Goal: Task Accomplishment & Management: Manage account settings

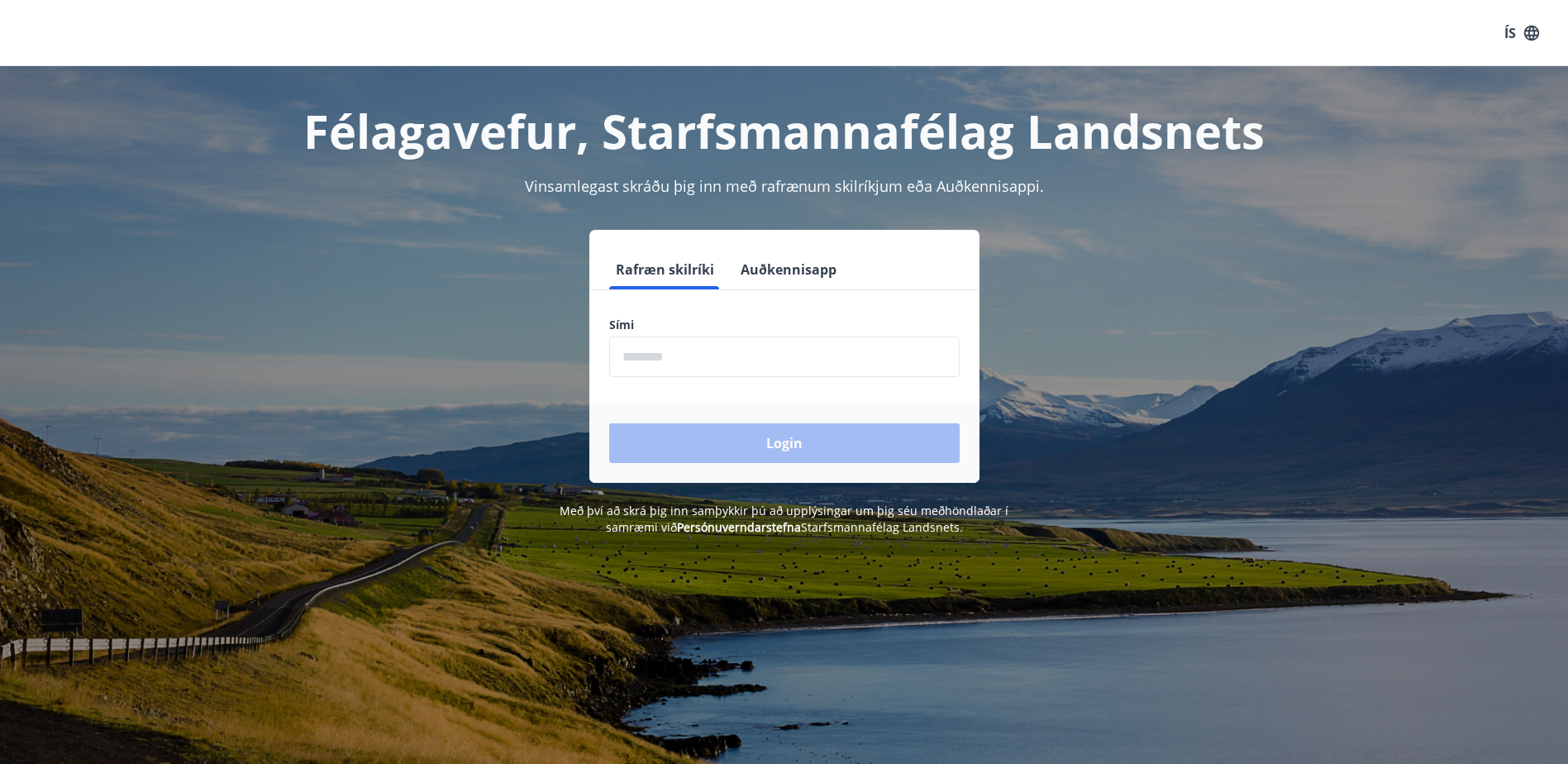
click at [659, 354] on input "phone" at bounding box center [784, 357] width 350 height 41
type input "********"
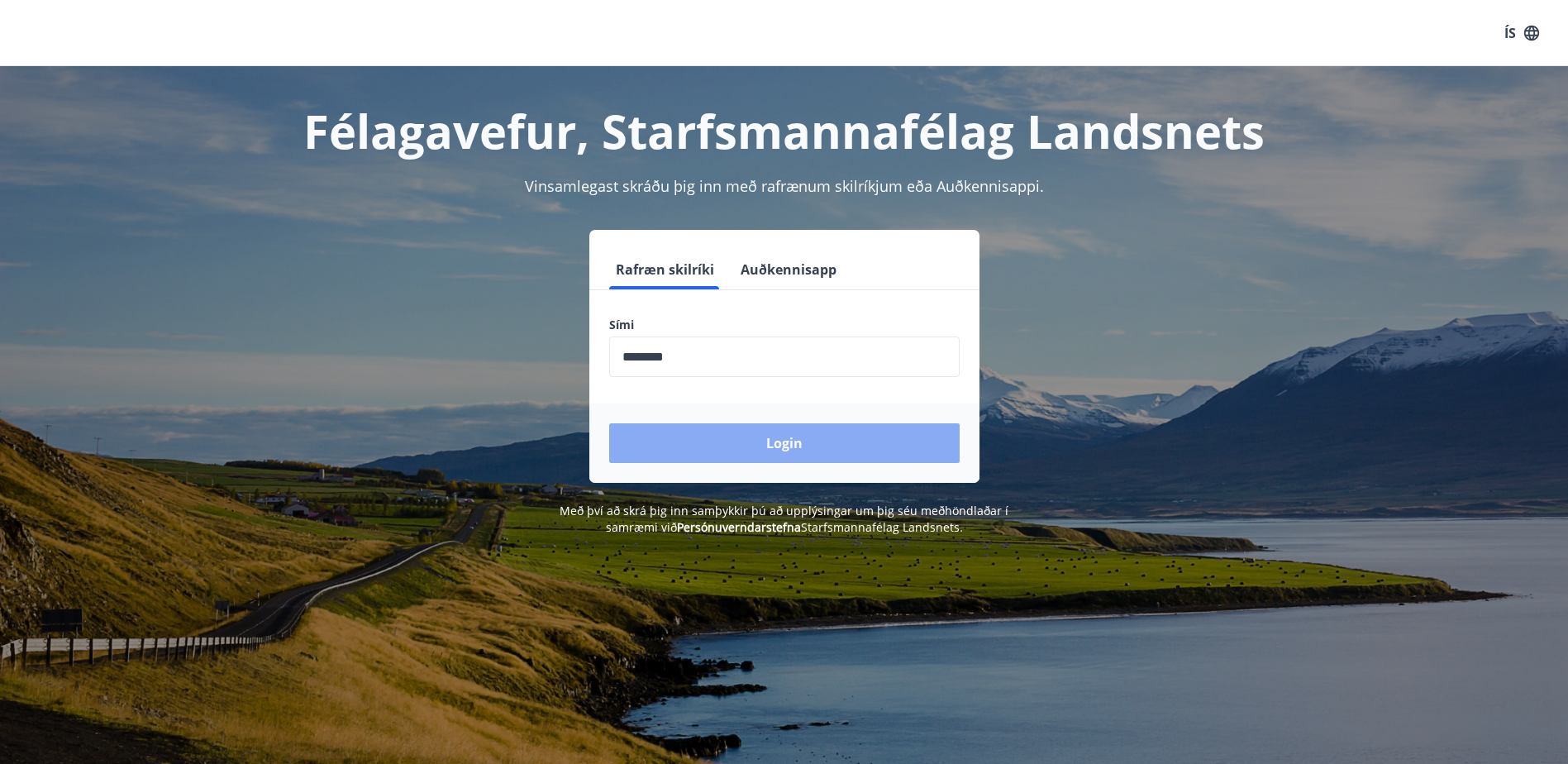
click at [747, 440] on button "Login" at bounding box center [784, 443] width 350 height 40
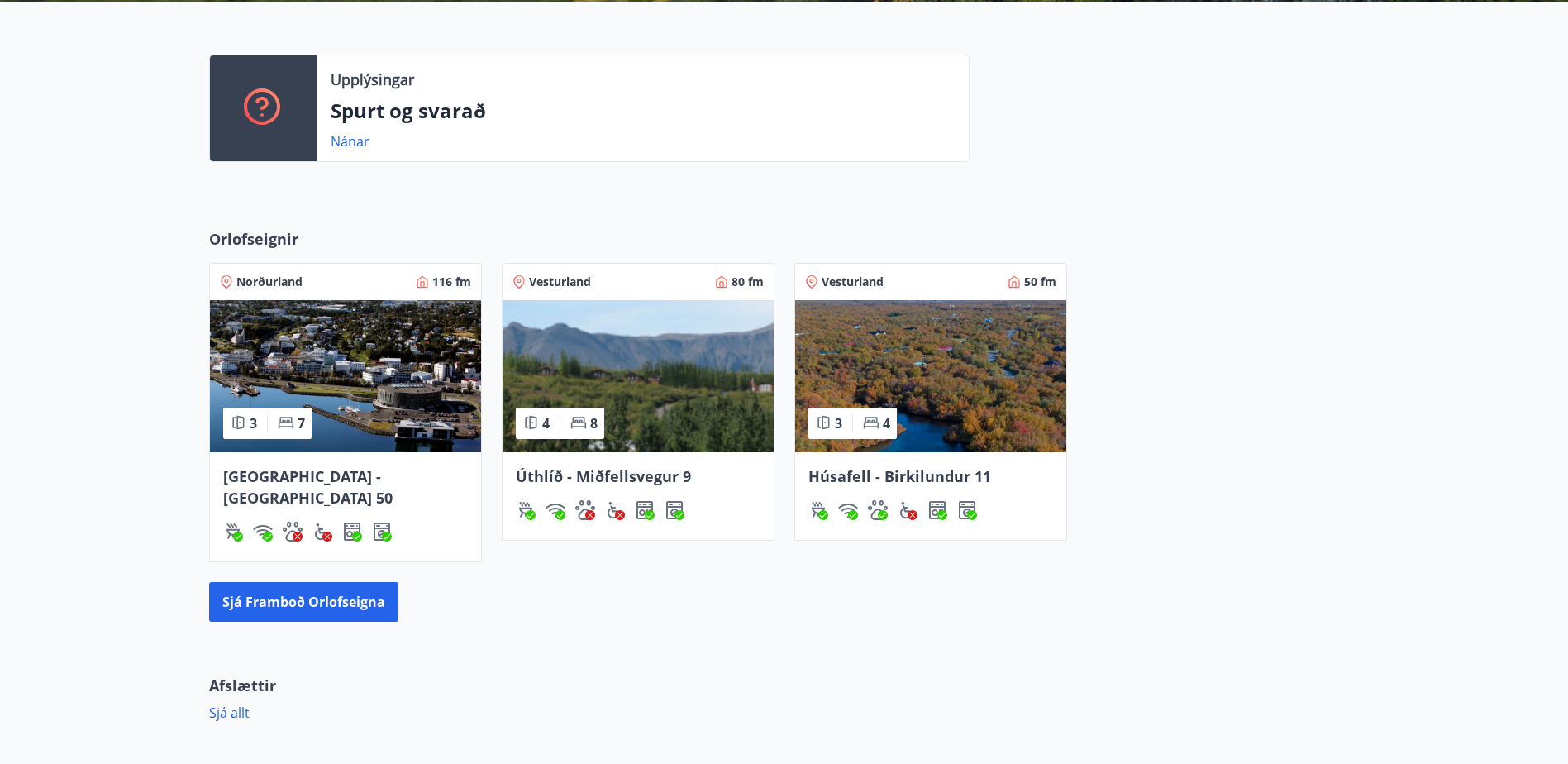
scroll to position [414, 0]
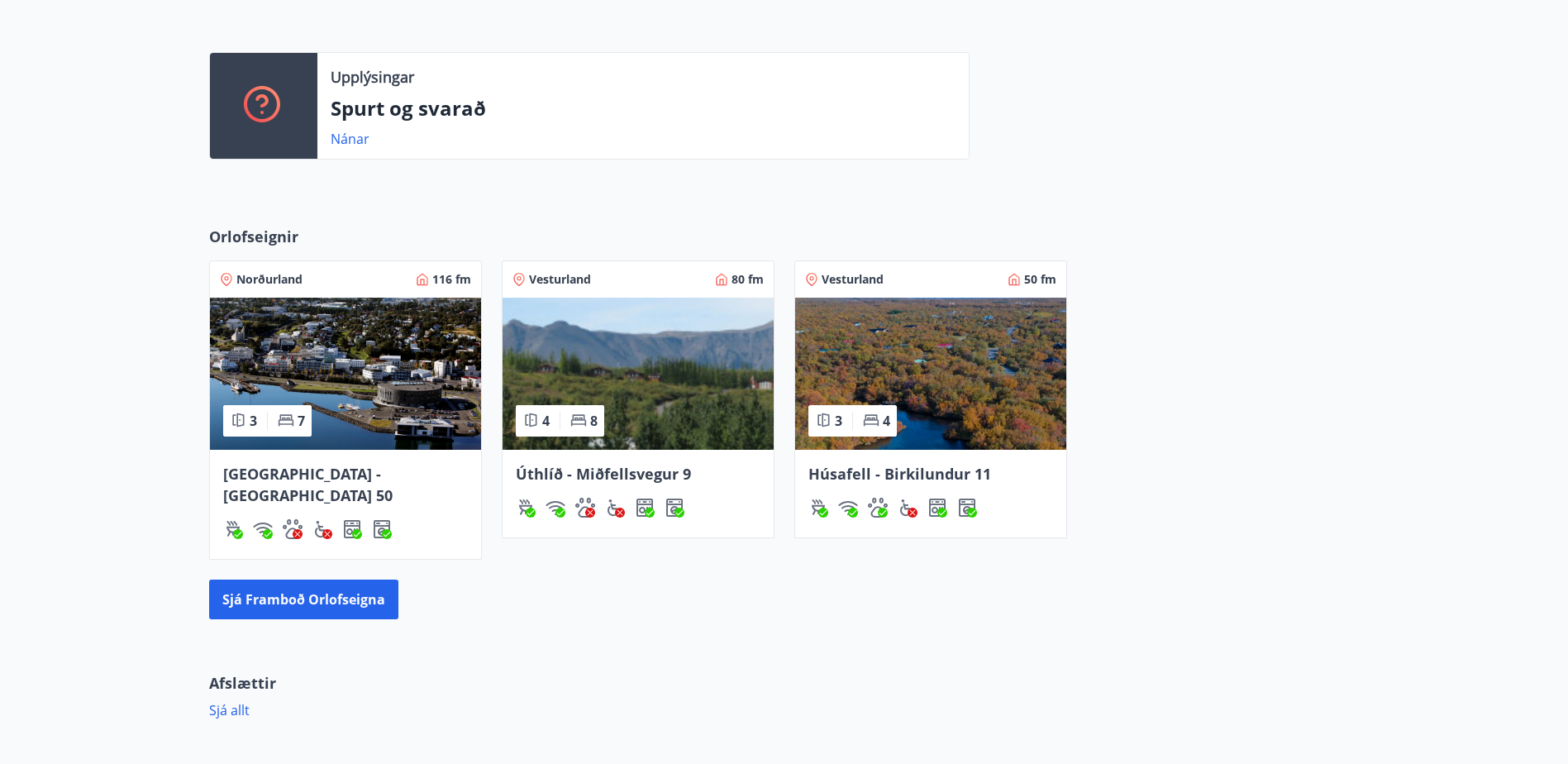
click at [933, 393] on img at bounding box center [930, 373] width 271 height 152
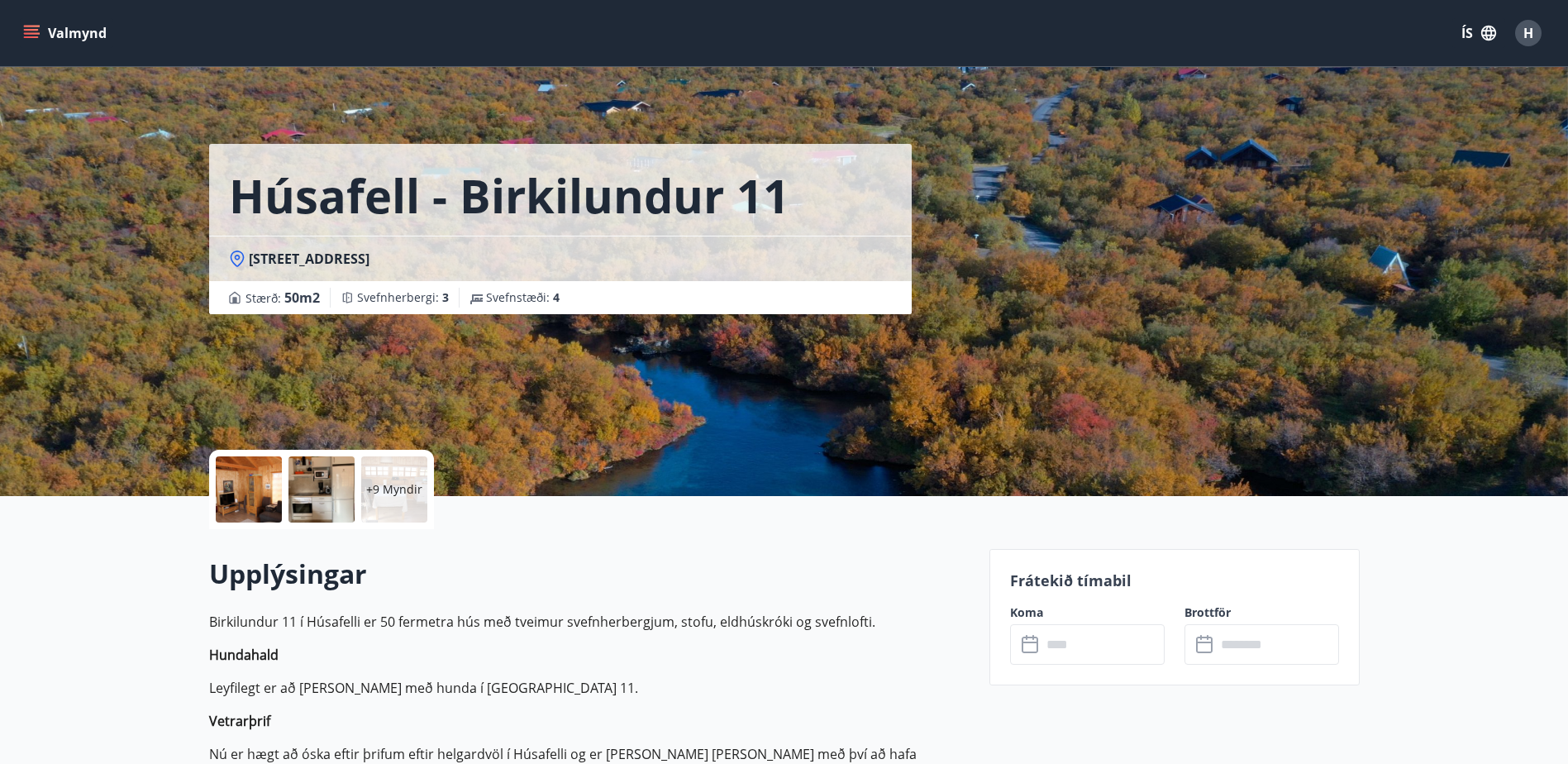
click at [399, 495] on p "+9 Myndir" at bounding box center [394, 490] width 56 height 17
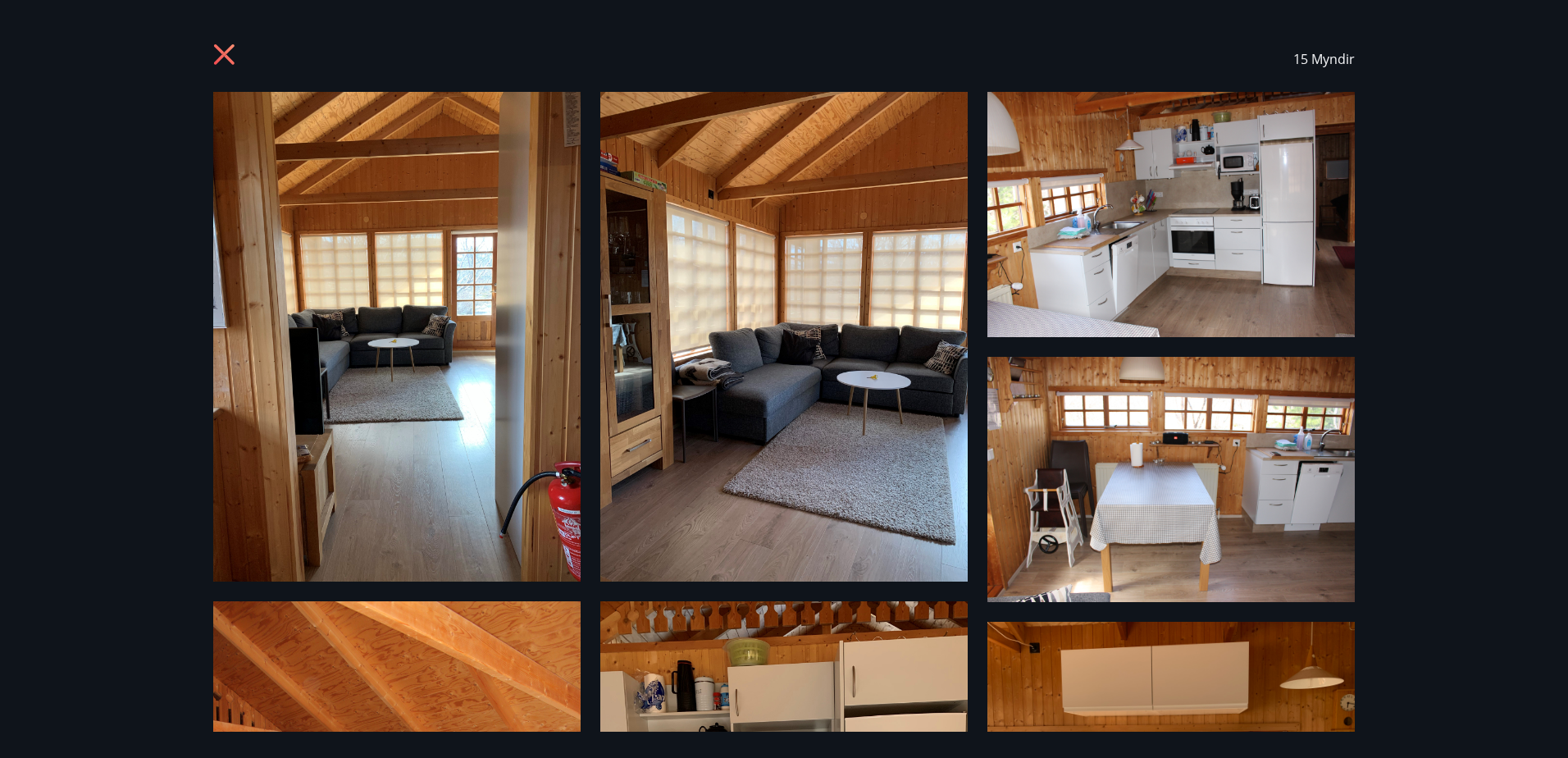
click at [221, 57] on icon at bounding box center [224, 54] width 20 height 20
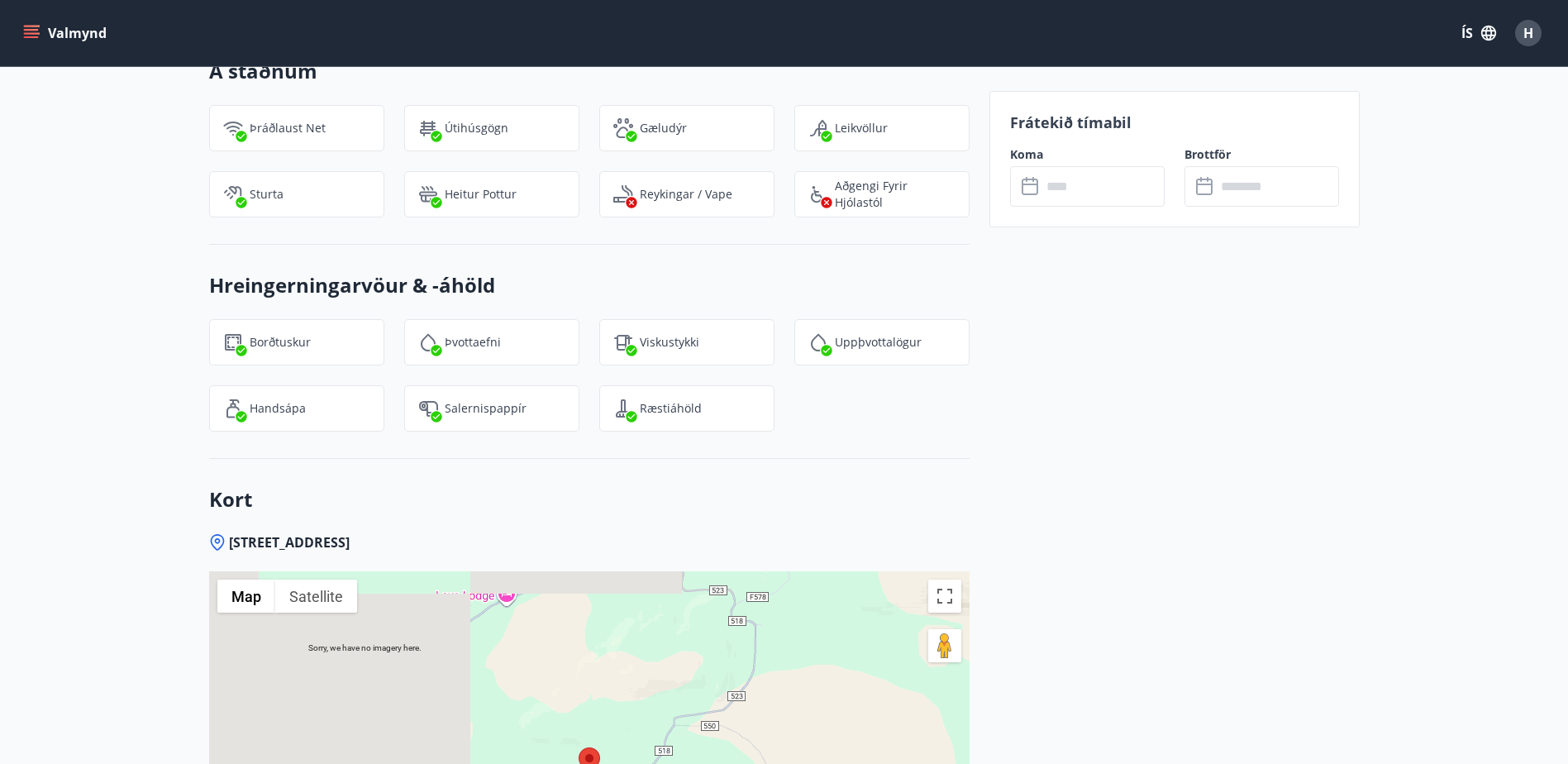
scroll to position [1899, 0]
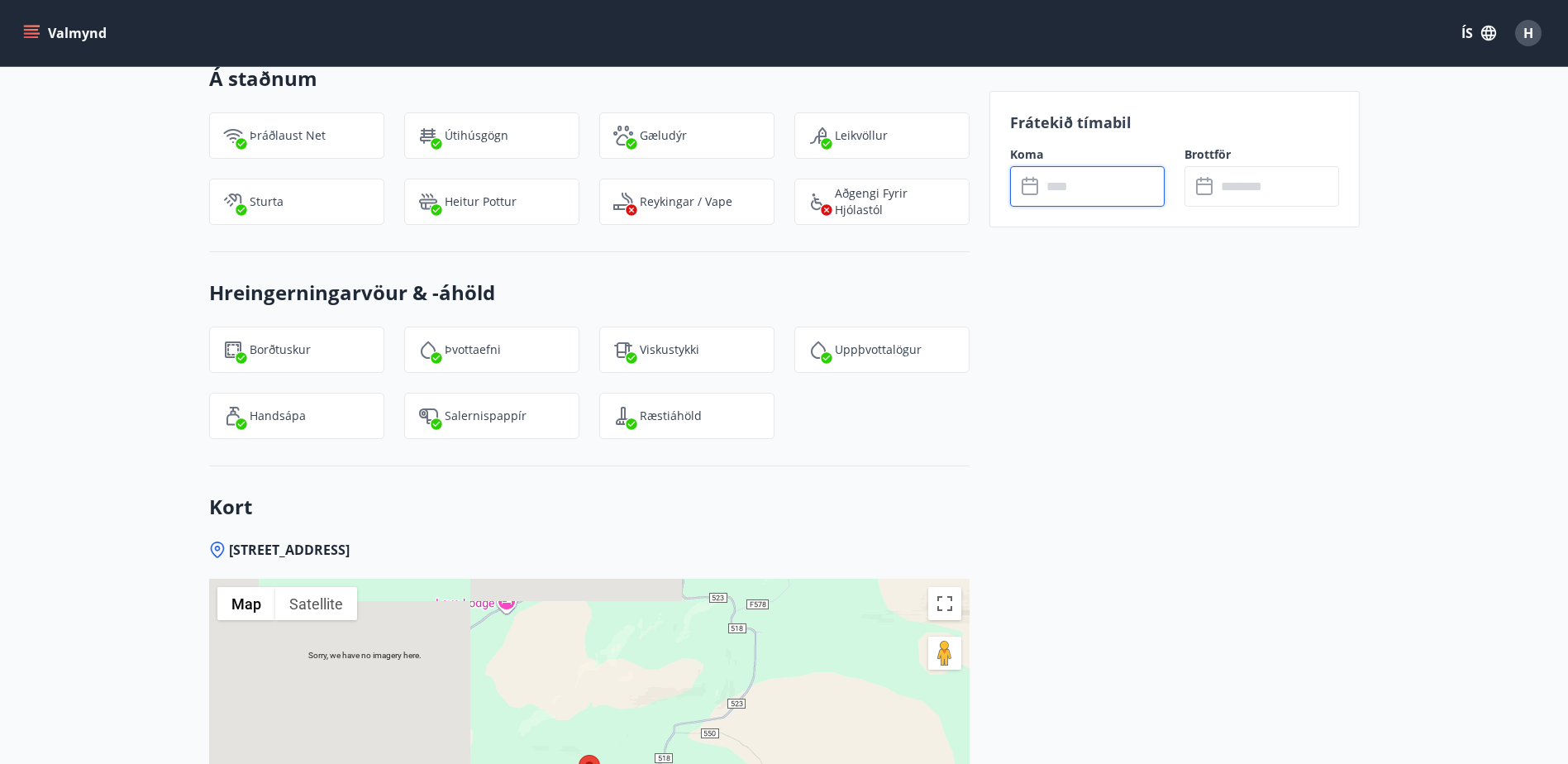
click at [1104, 188] on input "text" at bounding box center [1103, 186] width 123 height 41
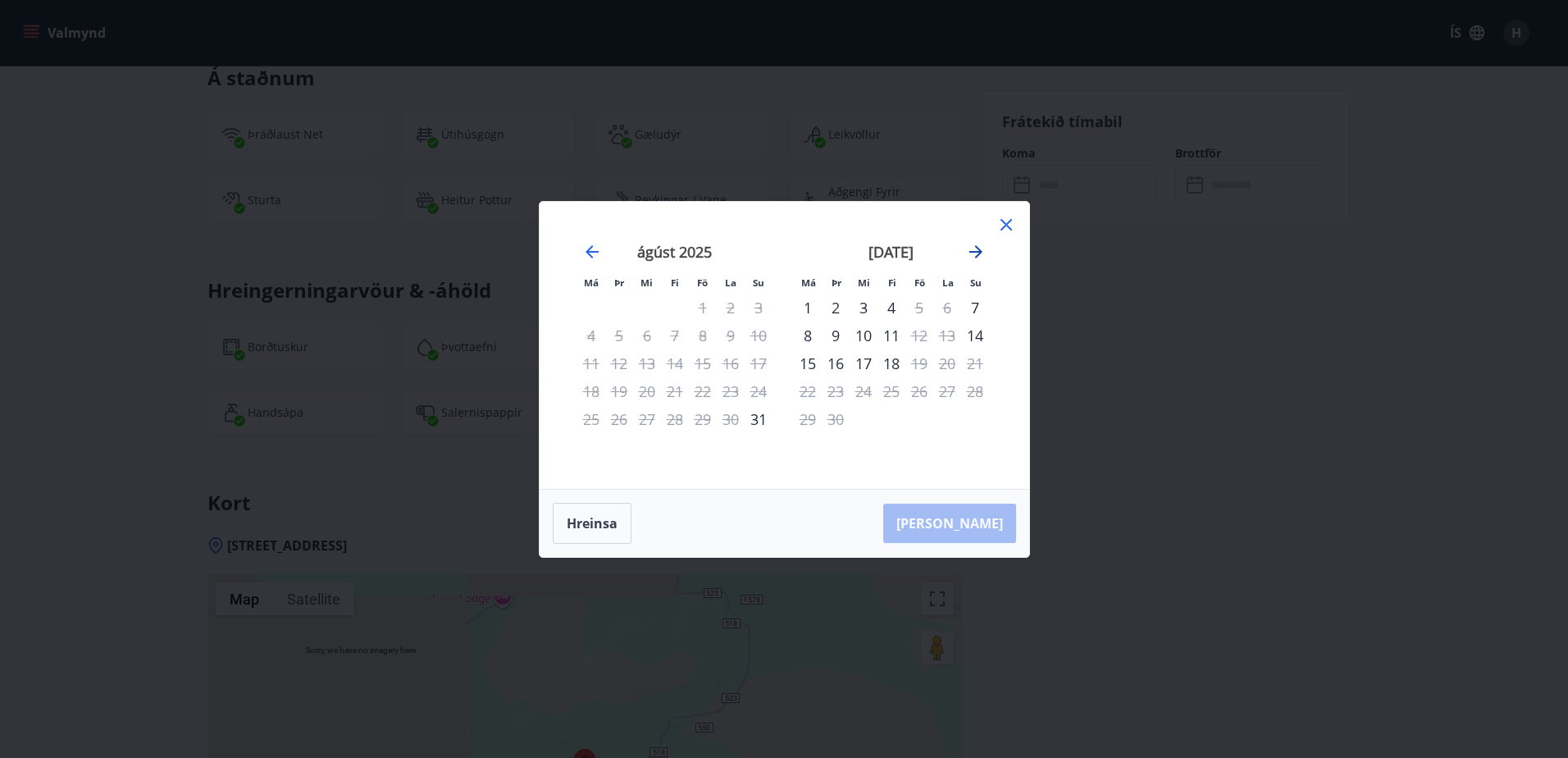
click at [976, 249] on icon "Move forward to switch to the next month." at bounding box center [976, 252] width 19 height 19
click at [977, 248] on icon "Move forward to switch to the next month." at bounding box center [976, 251] width 13 height 13
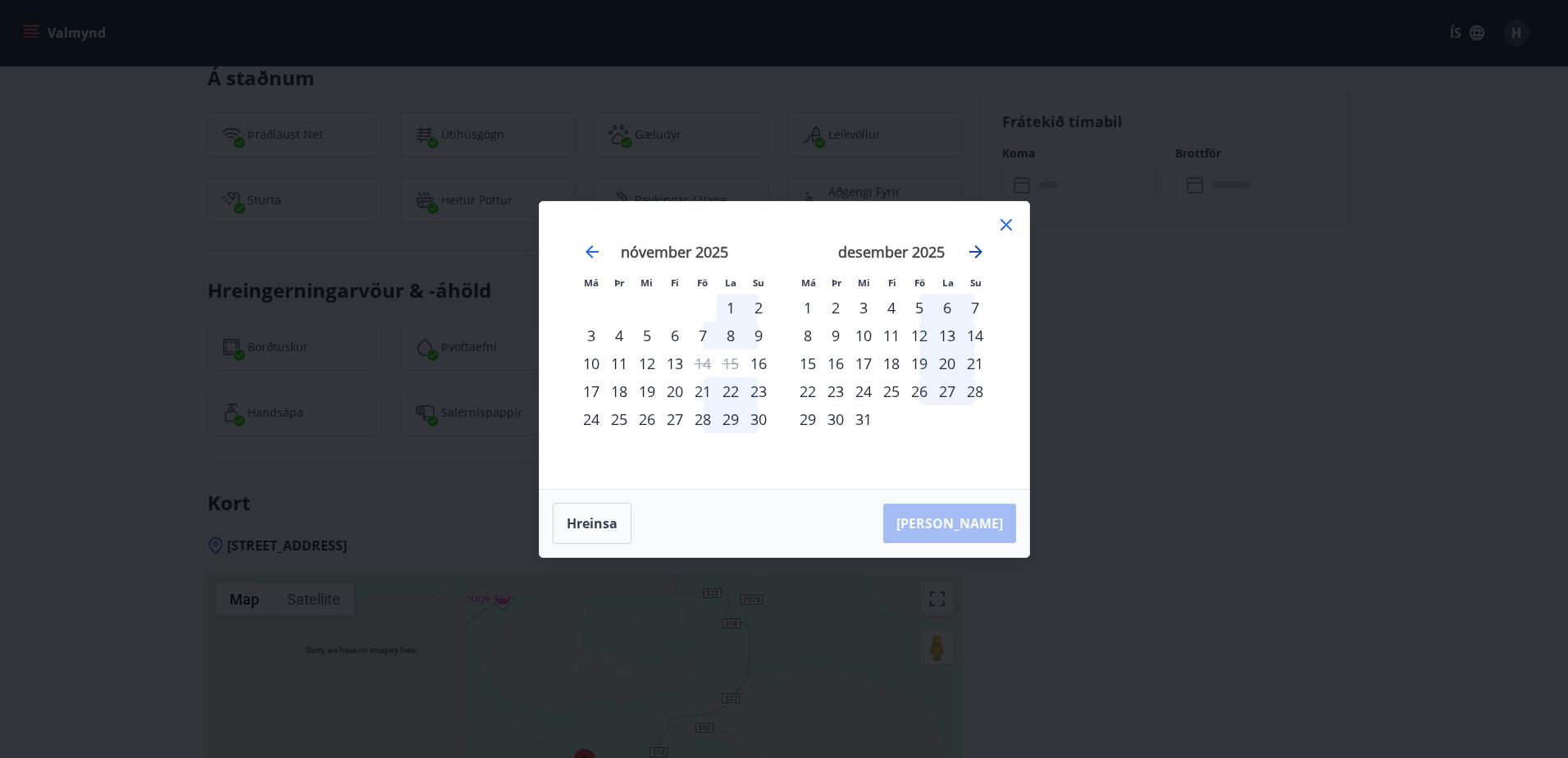
click at [977, 248] on icon "Move forward to switch to the next month." at bounding box center [976, 251] width 13 height 13
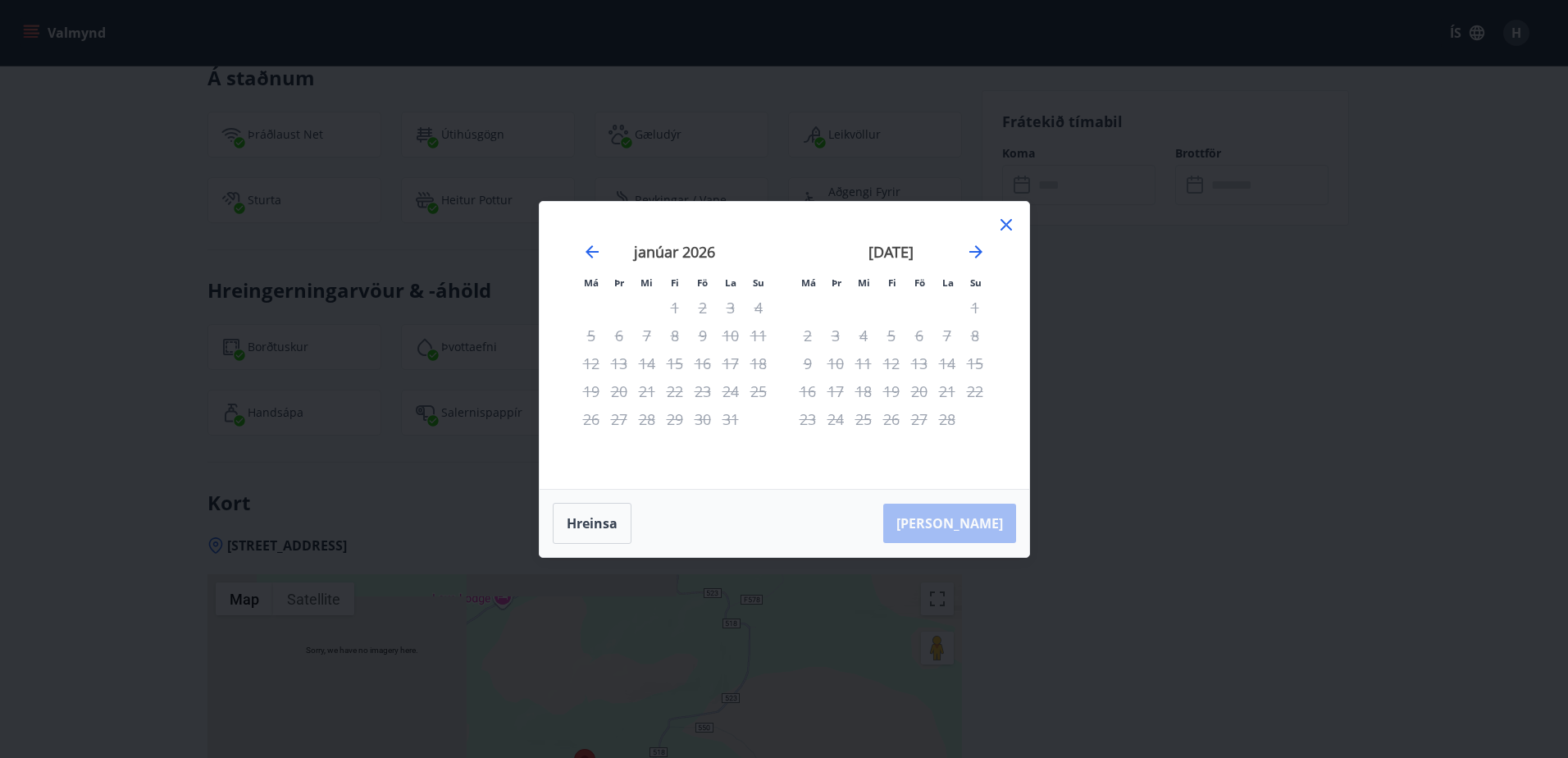
click at [1013, 220] on icon at bounding box center [1006, 225] width 19 height 19
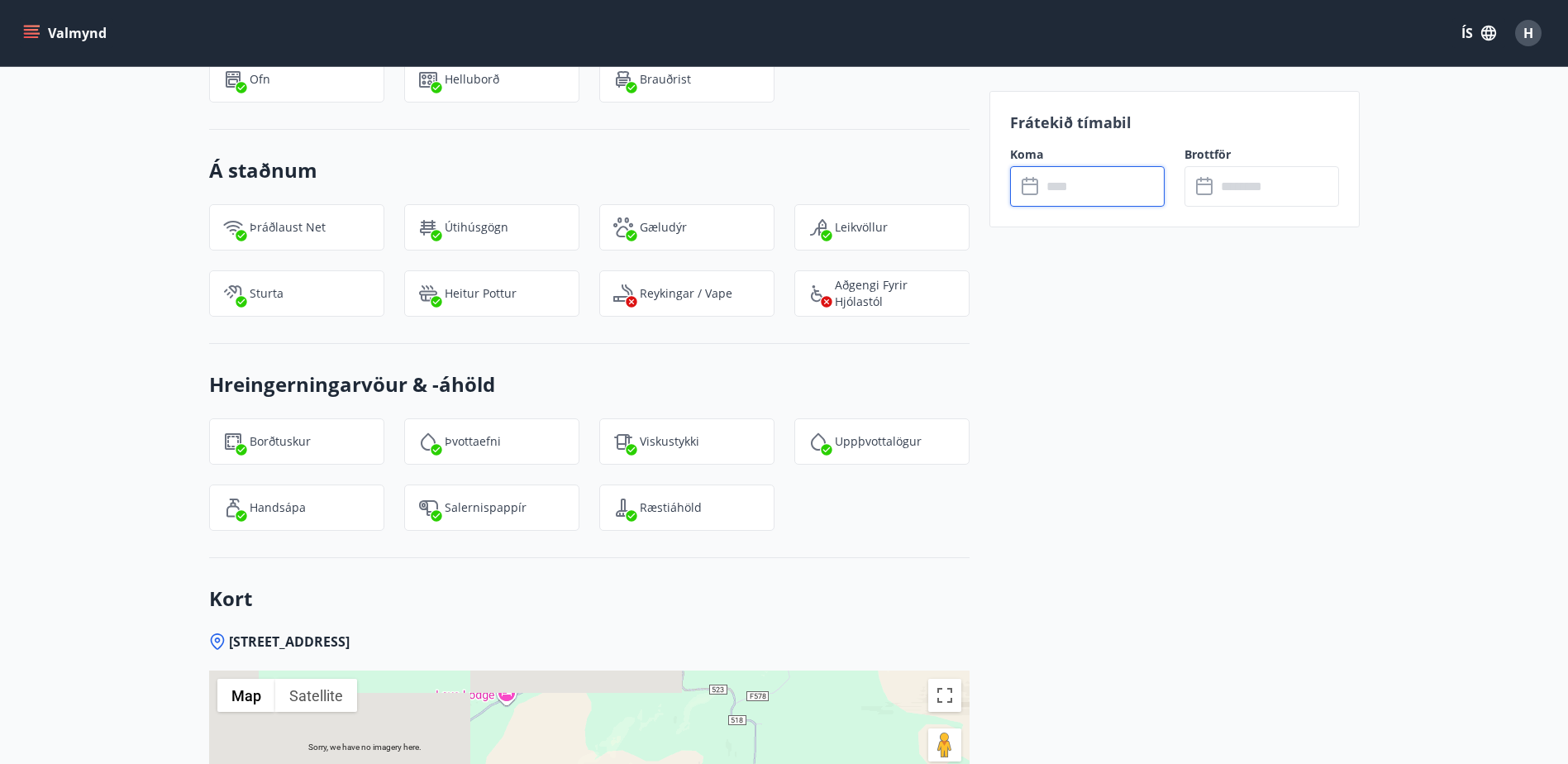
scroll to position [1650, 0]
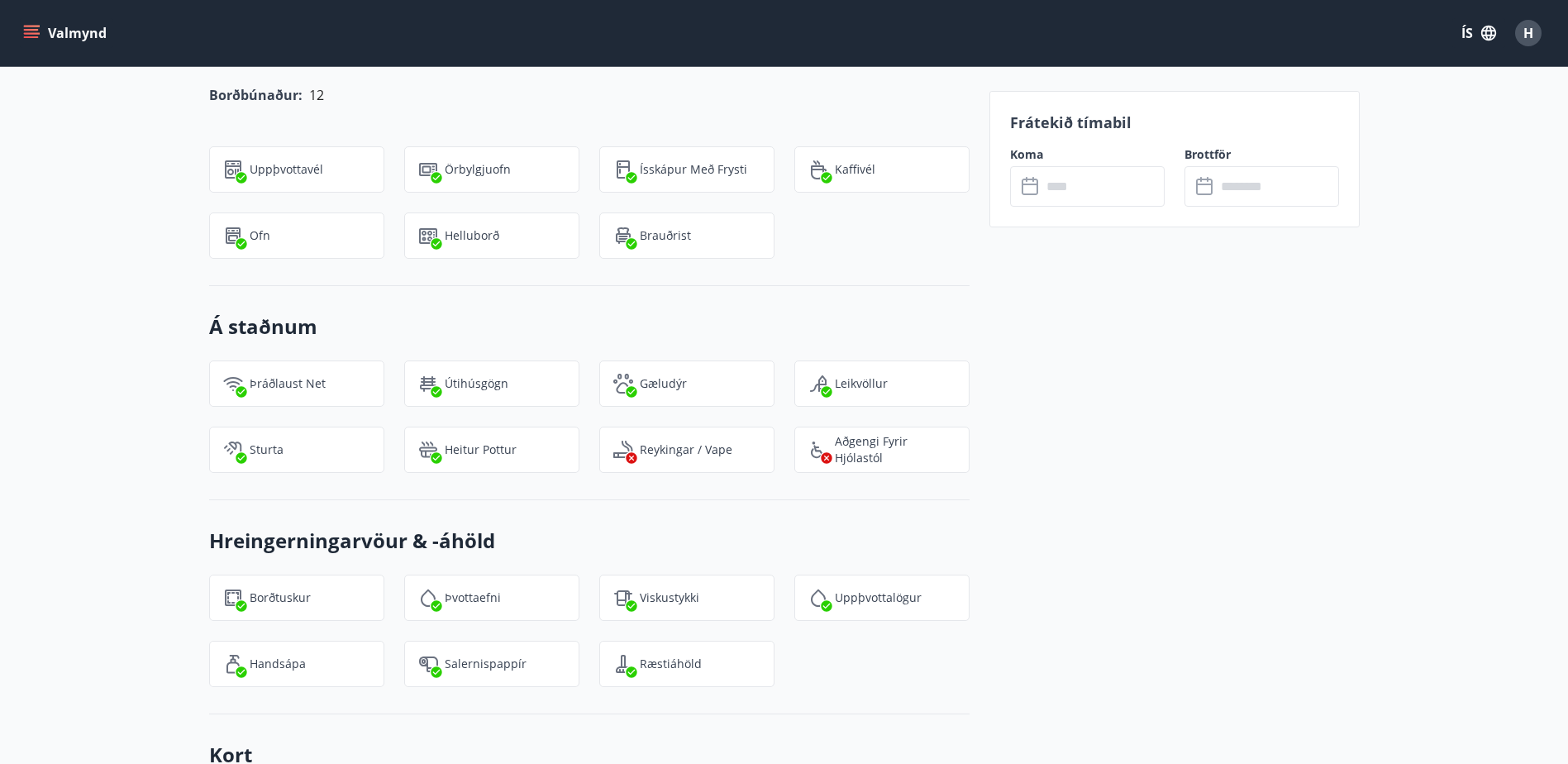
click at [39, 39] on icon "menu" at bounding box center [31, 33] width 17 height 17
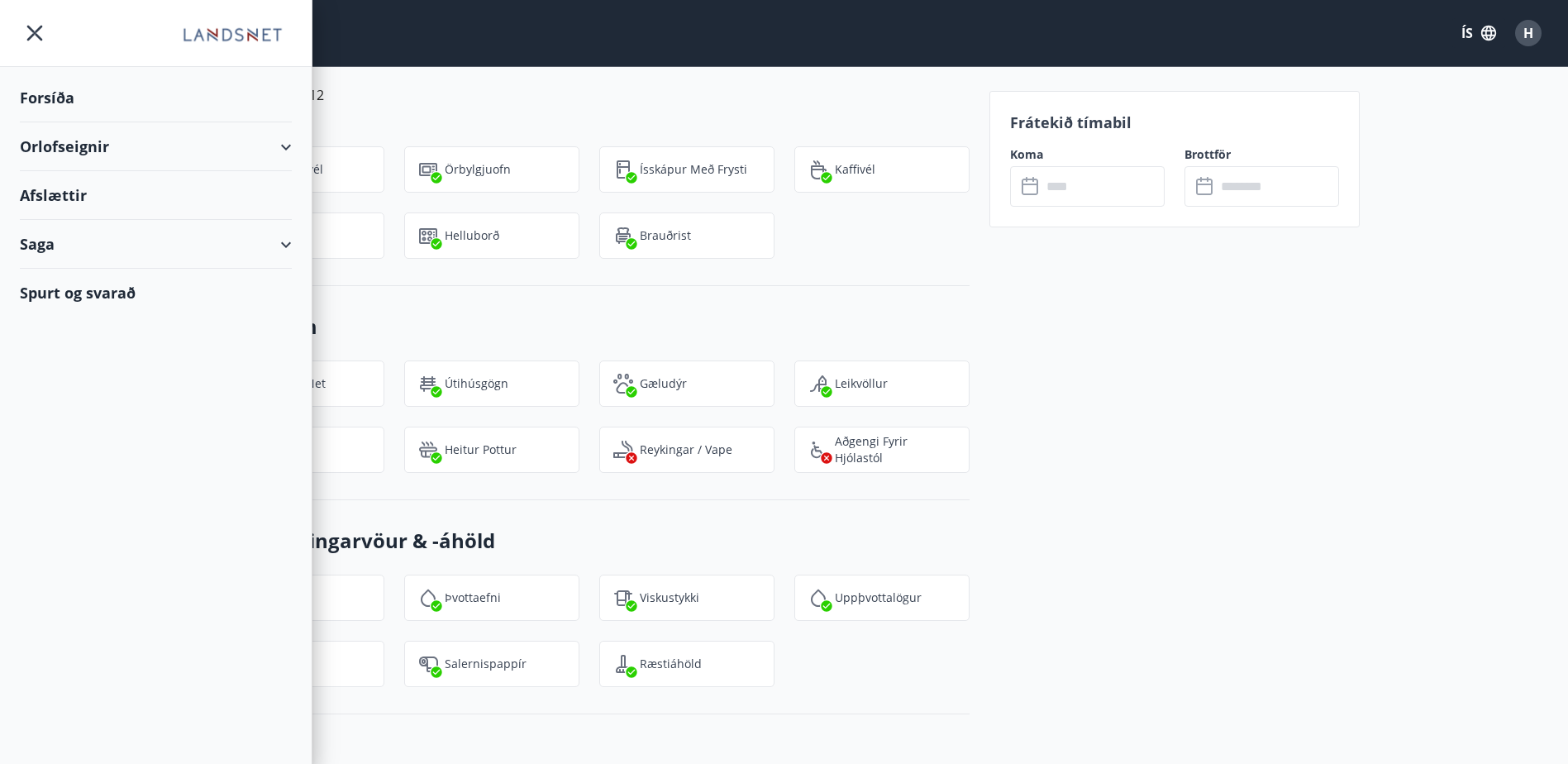
click at [219, 150] on div "Orlofseignir" at bounding box center [155, 146] width 272 height 49
click at [141, 223] on div "Bókunardagatal" at bounding box center [155, 222] width 245 height 34
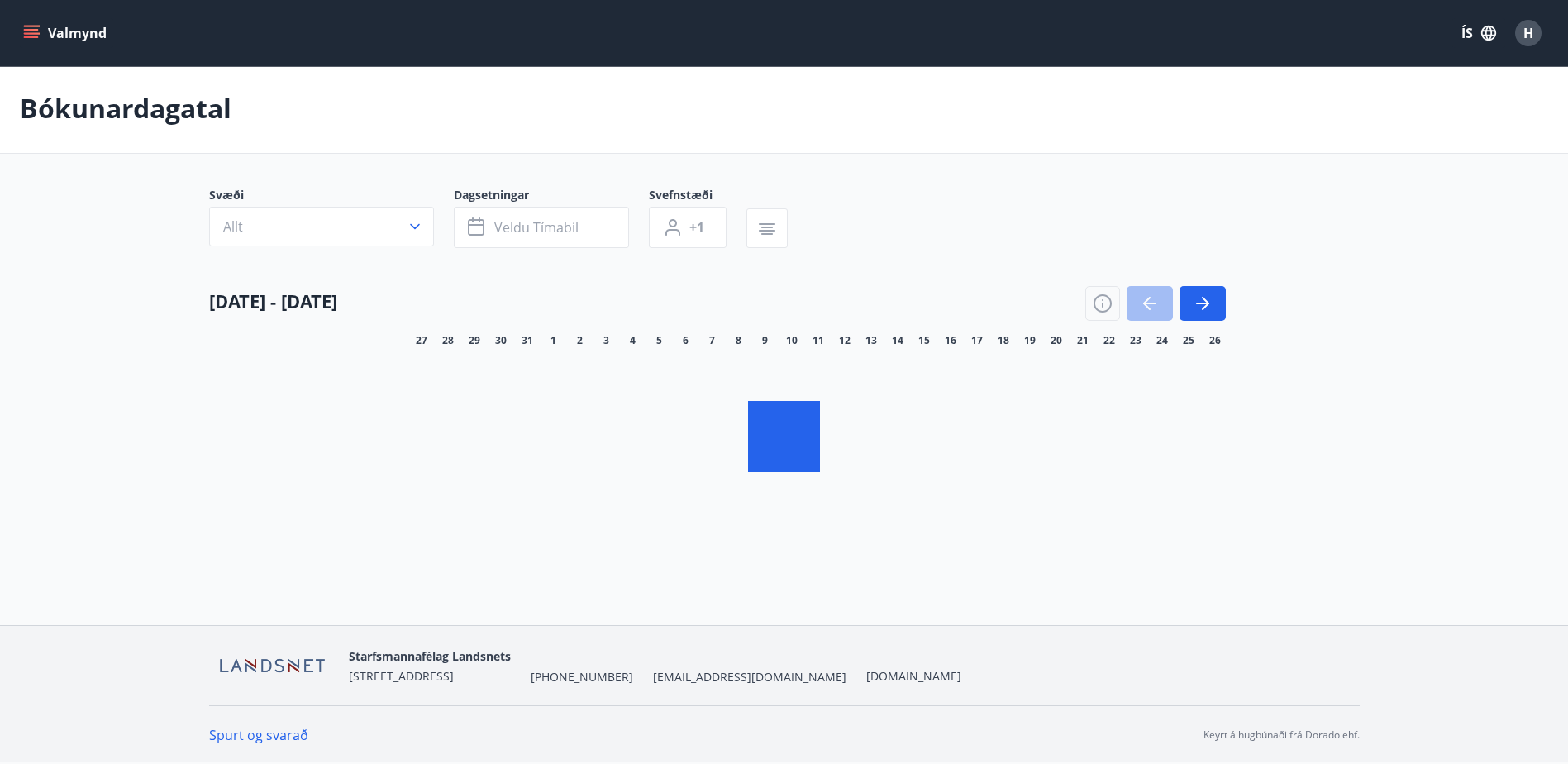
scroll to position [3, 0]
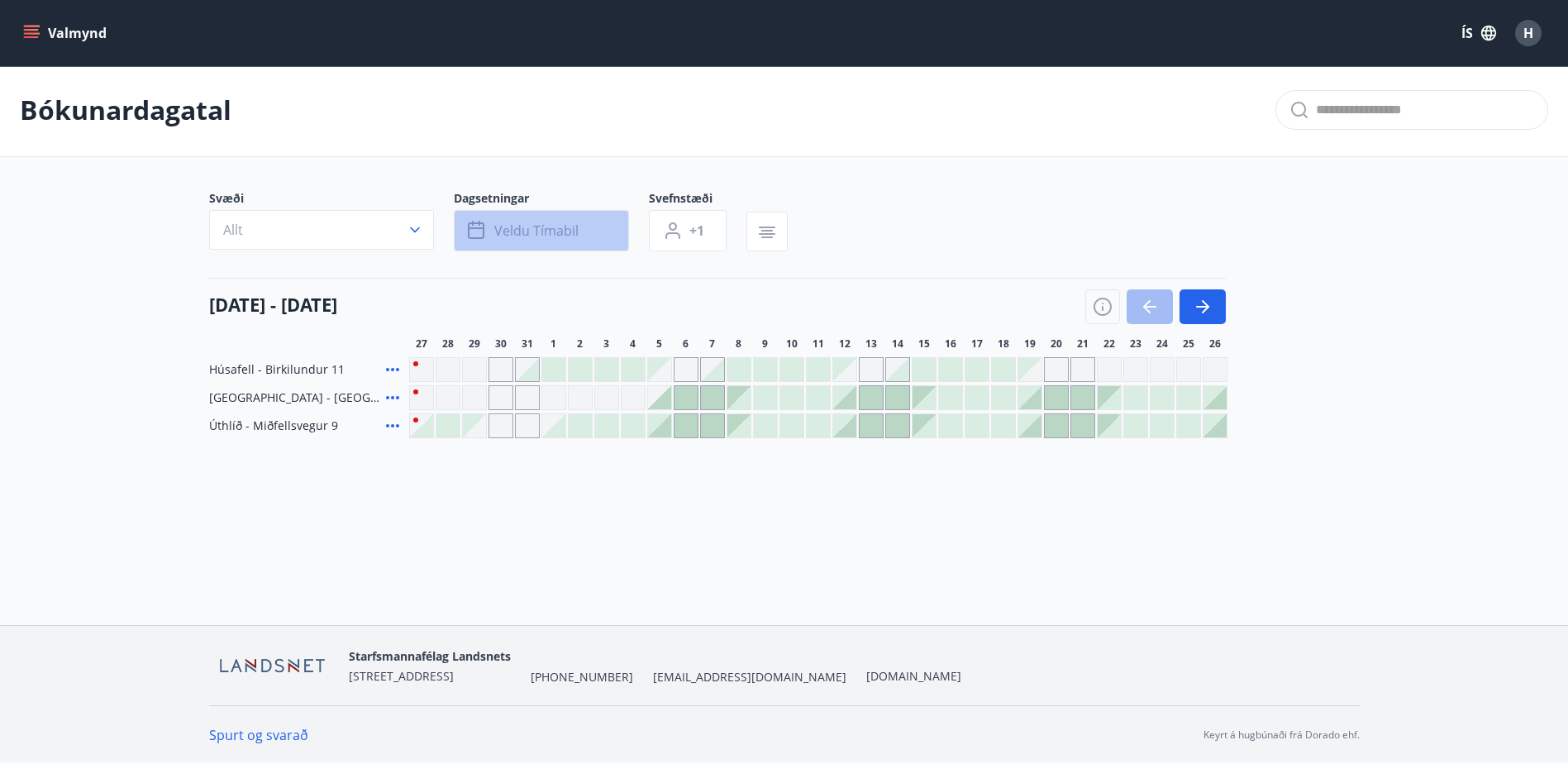
click at [562, 231] on span "Veldu tímabil" at bounding box center [537, 230] width 85 height 19
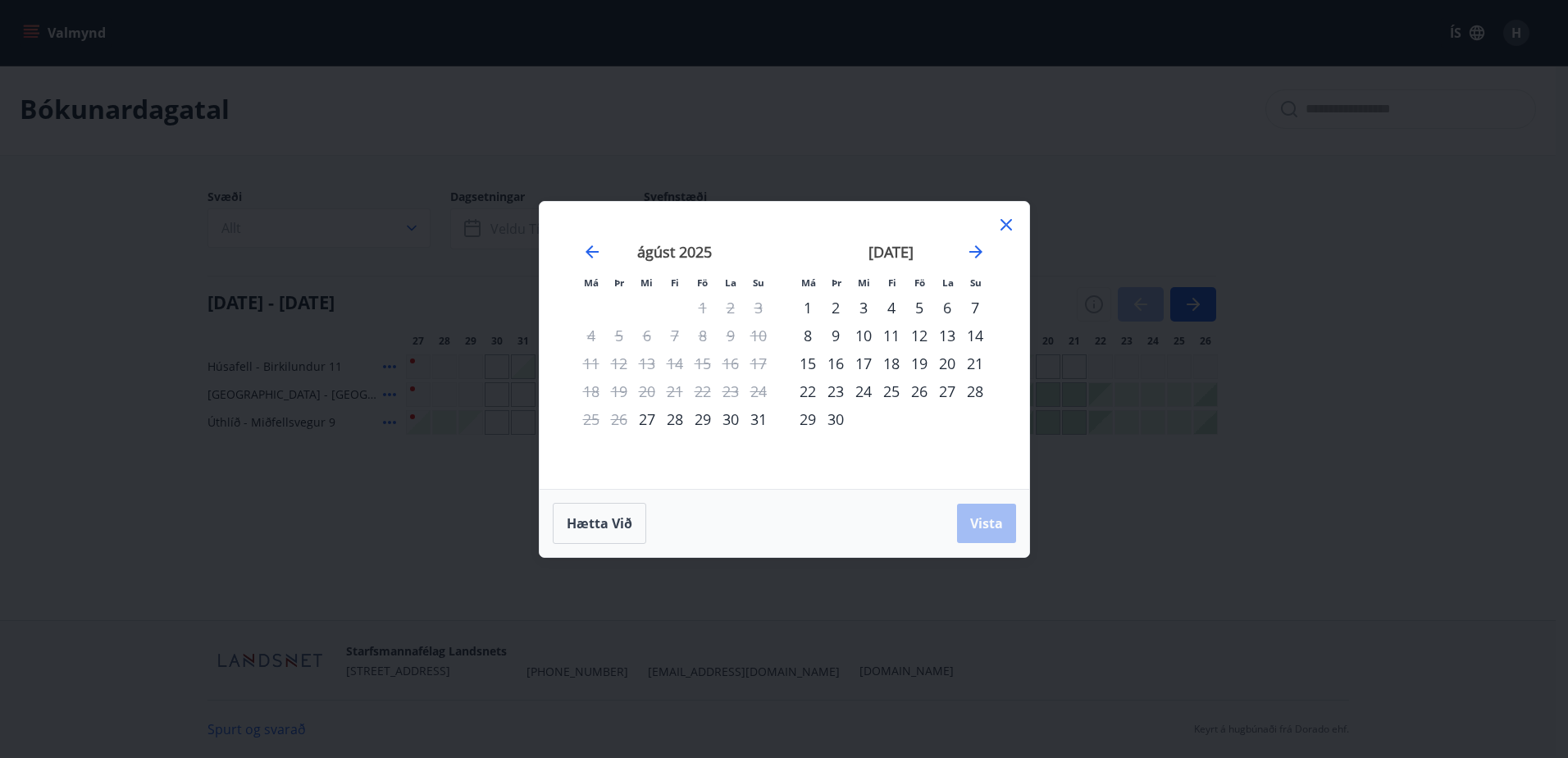
click at [1009, 233] on icon at bounding box center [1006, 225] width 19 height 19
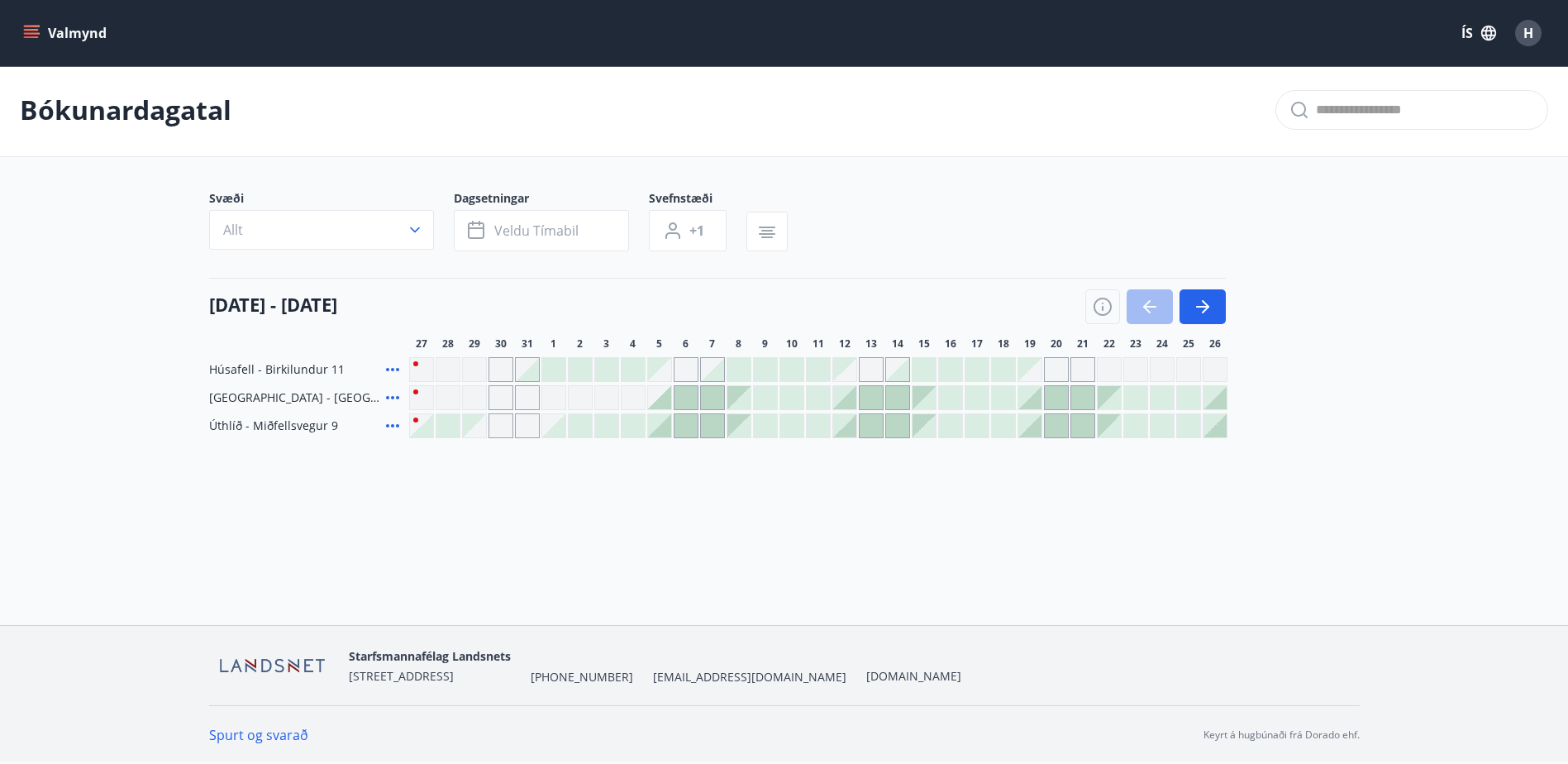
click at [278, 732] on link "Spurt og svarað" at bounding box center [258, 735] width 99 height 19
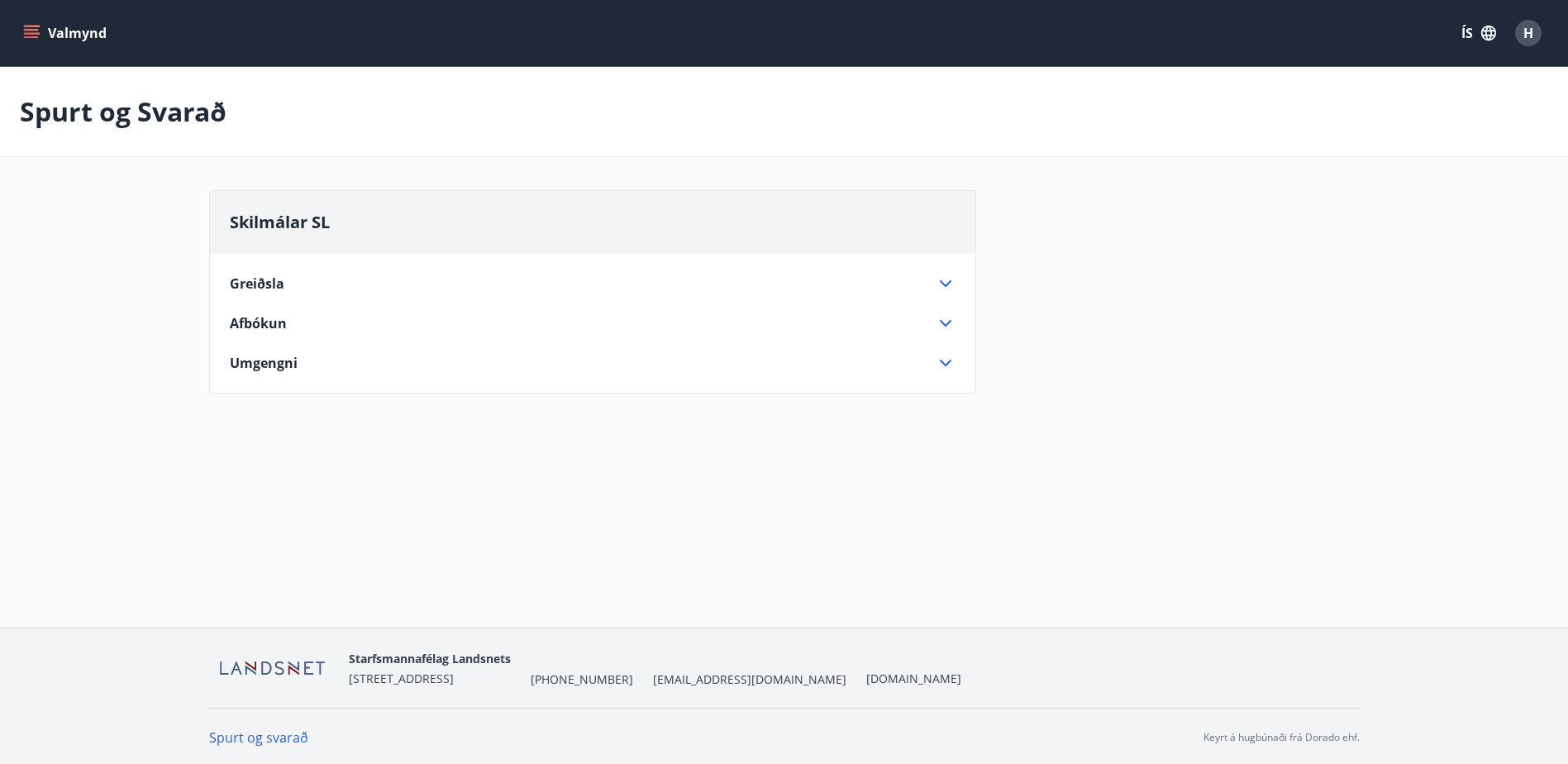
click at [956, 280] on div "Greiðsla Leiga fyrir orlofshús SL er innheimt eftir að dvöl lýkur. [PERSON_NAME…" at bounding box center [593, 313] width 765 height 119
click at [945, 284] on icon at bounding box center [945, 283] width 19 height 19
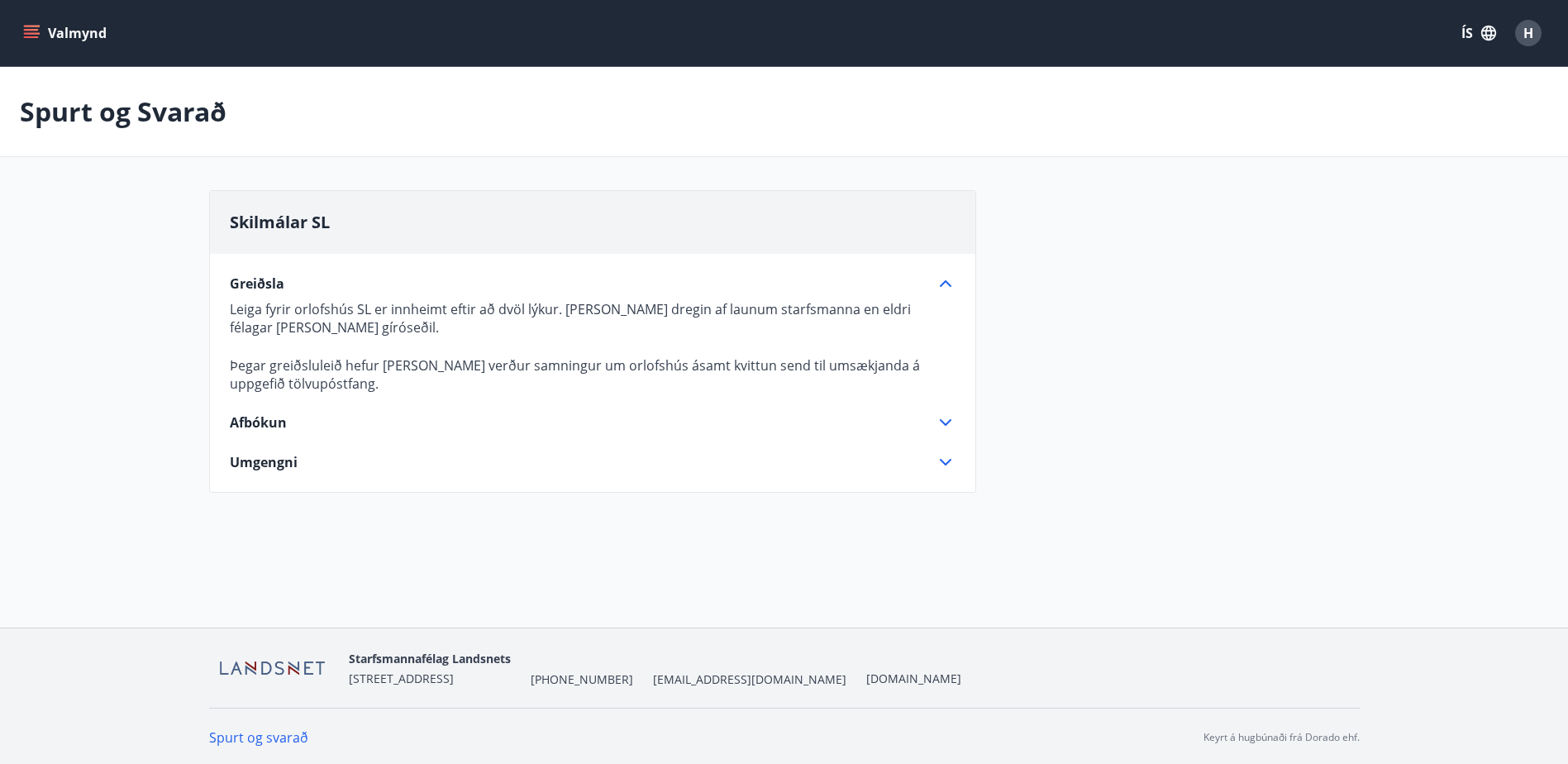
click at [945, 429] on icon at bounding box center [945, 423] width 19 height 19
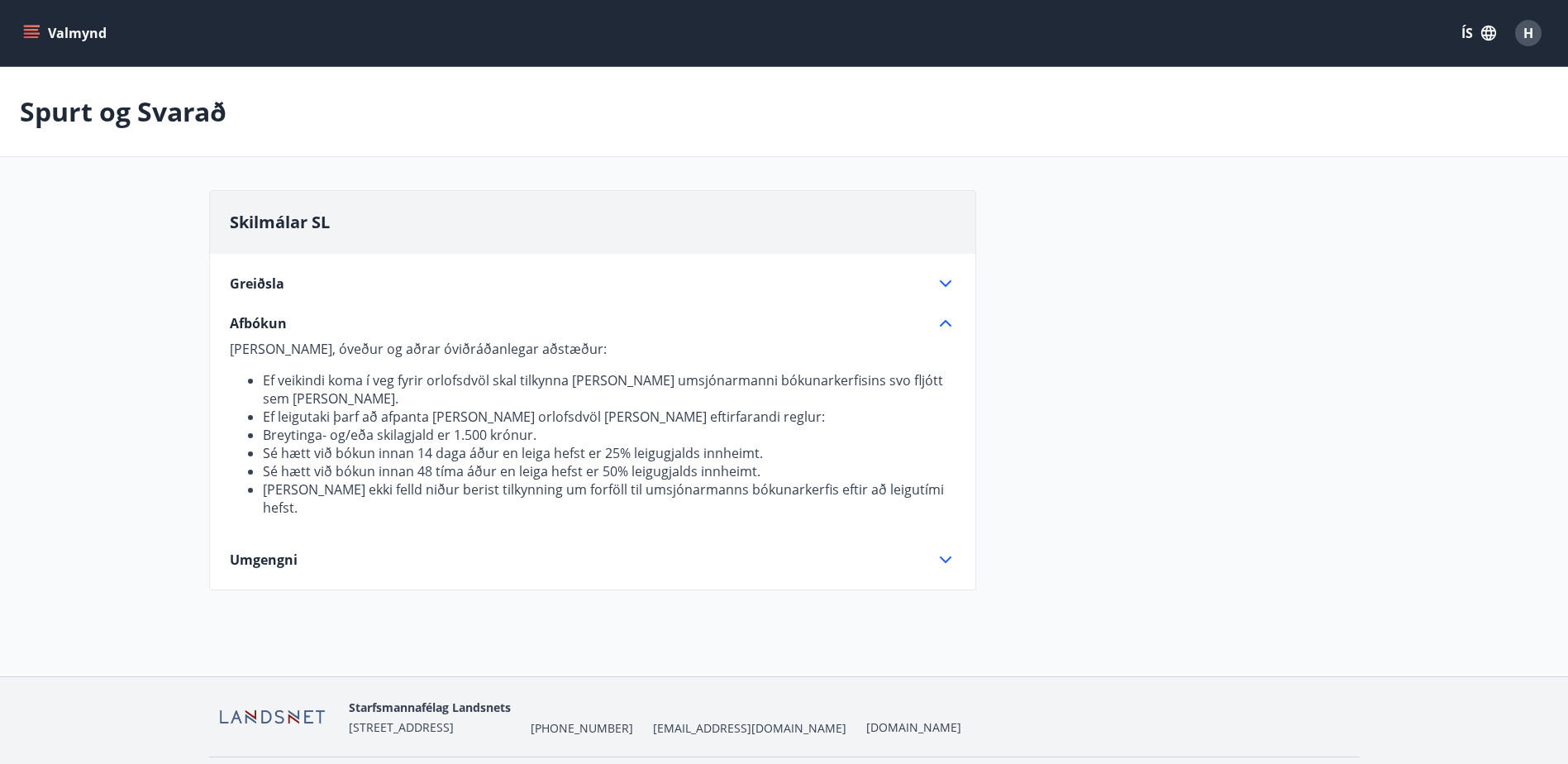
click at [952, 550] on icon at bounding box center [945, 559] width 19 height 19
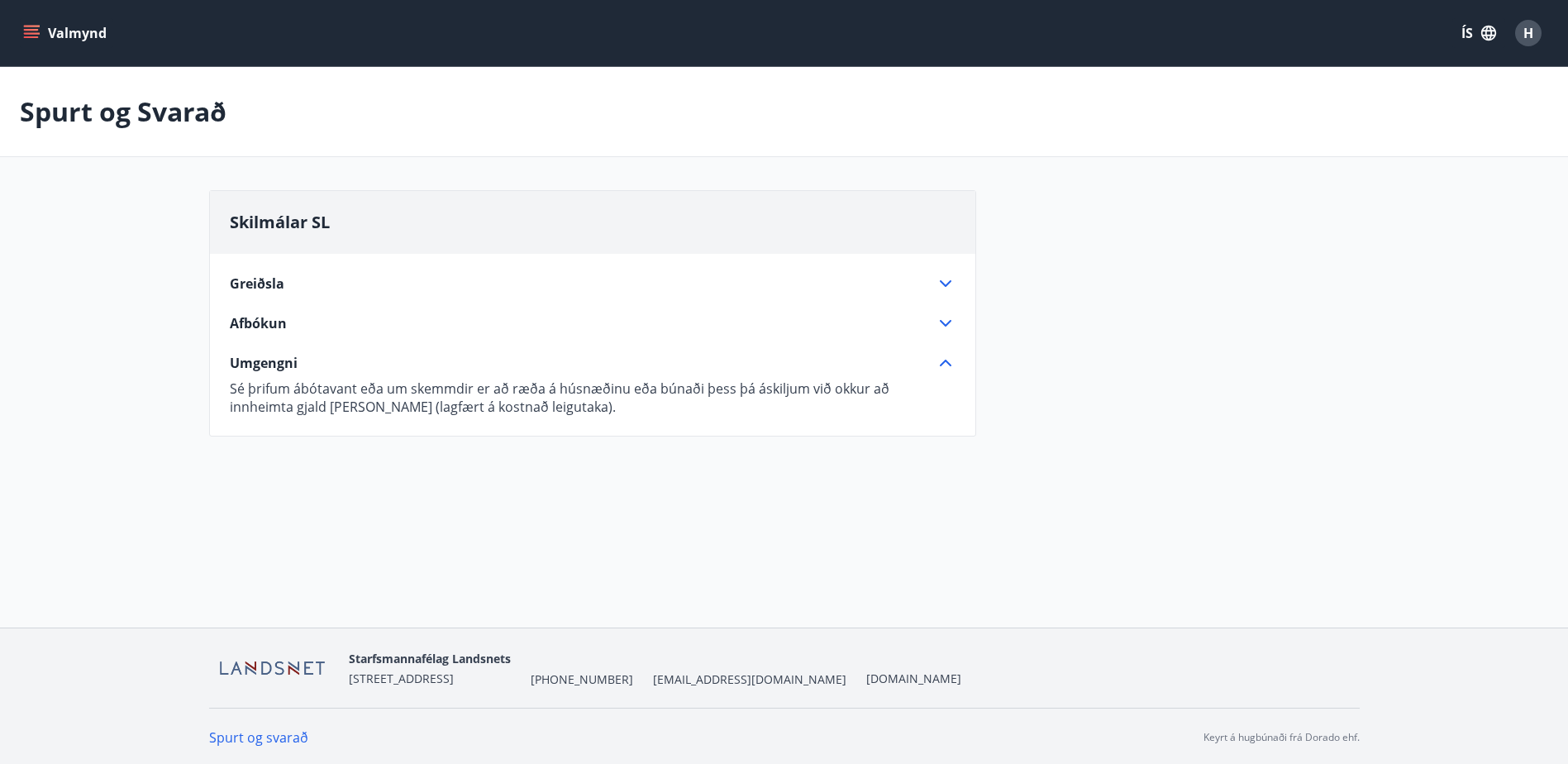
click at [1306, 274] on div "Skilmálar SL Greiðsla Leiga fyrir orlofshús SL er innheimt eftir að dvöl lýkur.…" at bounding box center [784, 324] width 1151 height 266
click at [1527, 33] on span "H" at bounding box center [1528, 33] width 10 height 19
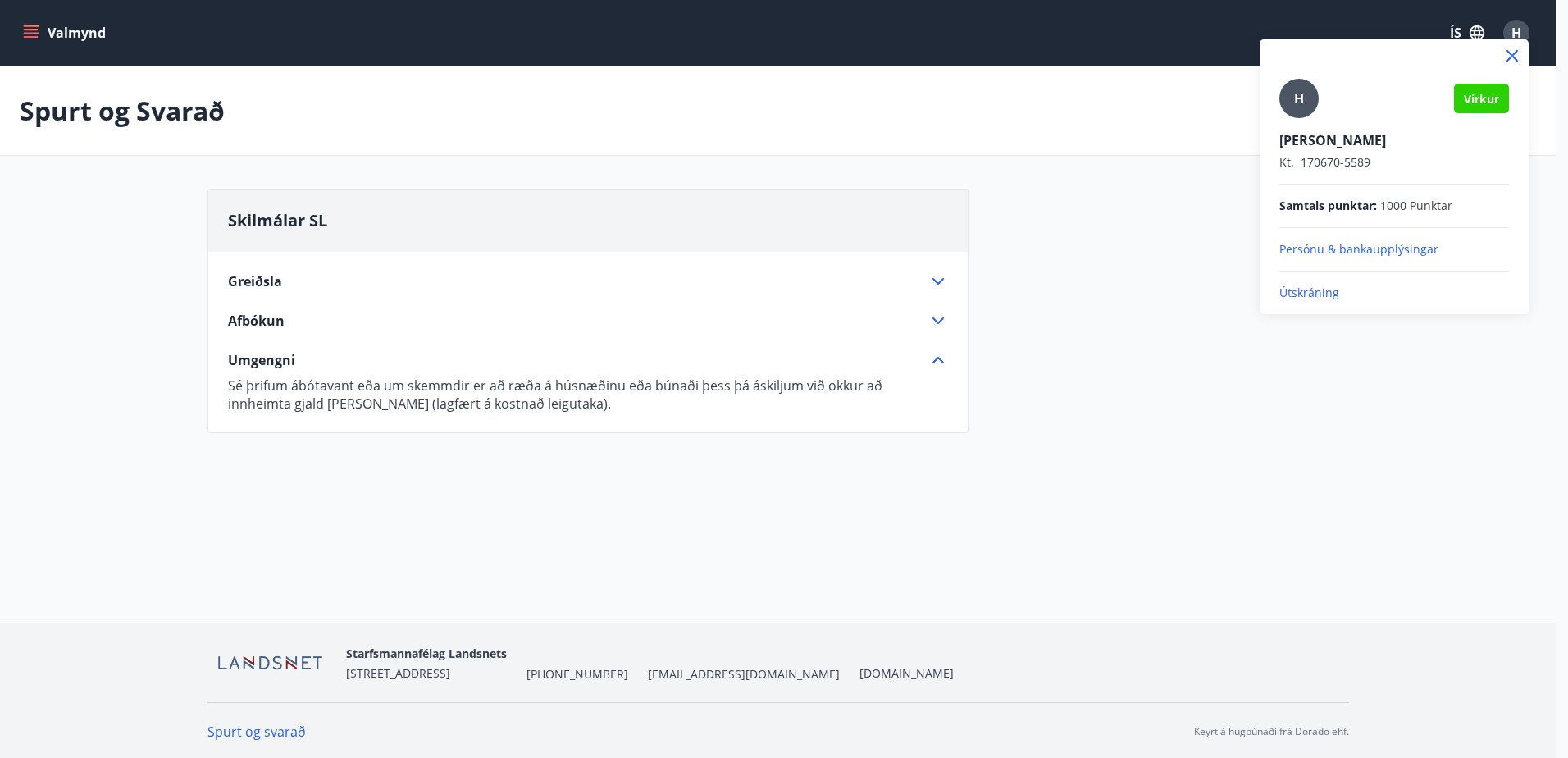
click at [1310, 291] on p "Útskráning" at bounding box center [1394, 292] width 229 height 17
